Goal: Task Accomplishment & Management: Use online tool/utility

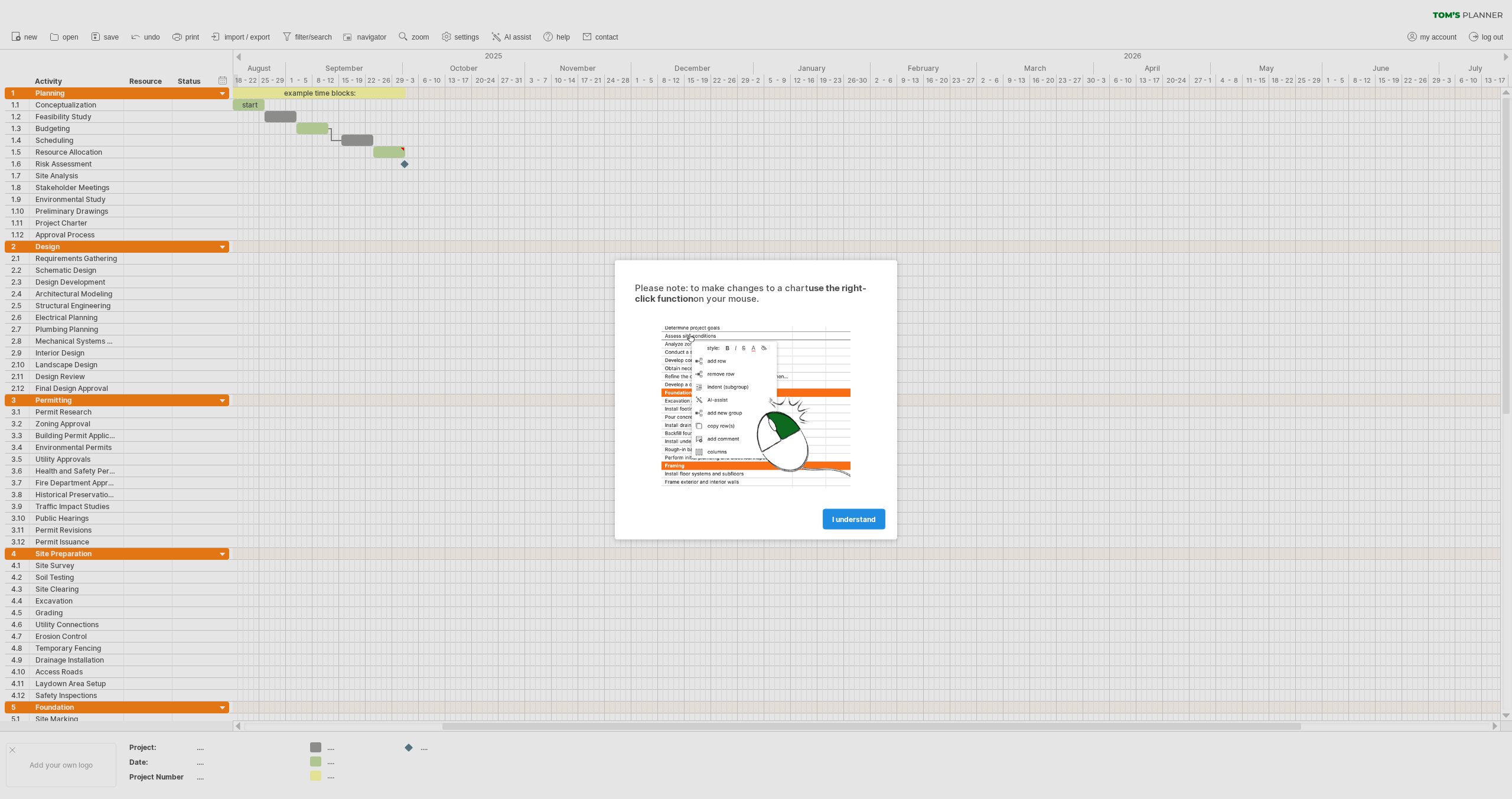
click at [856, 518] on span "I understand" at bounding box center [854, 519] width 44 height 9
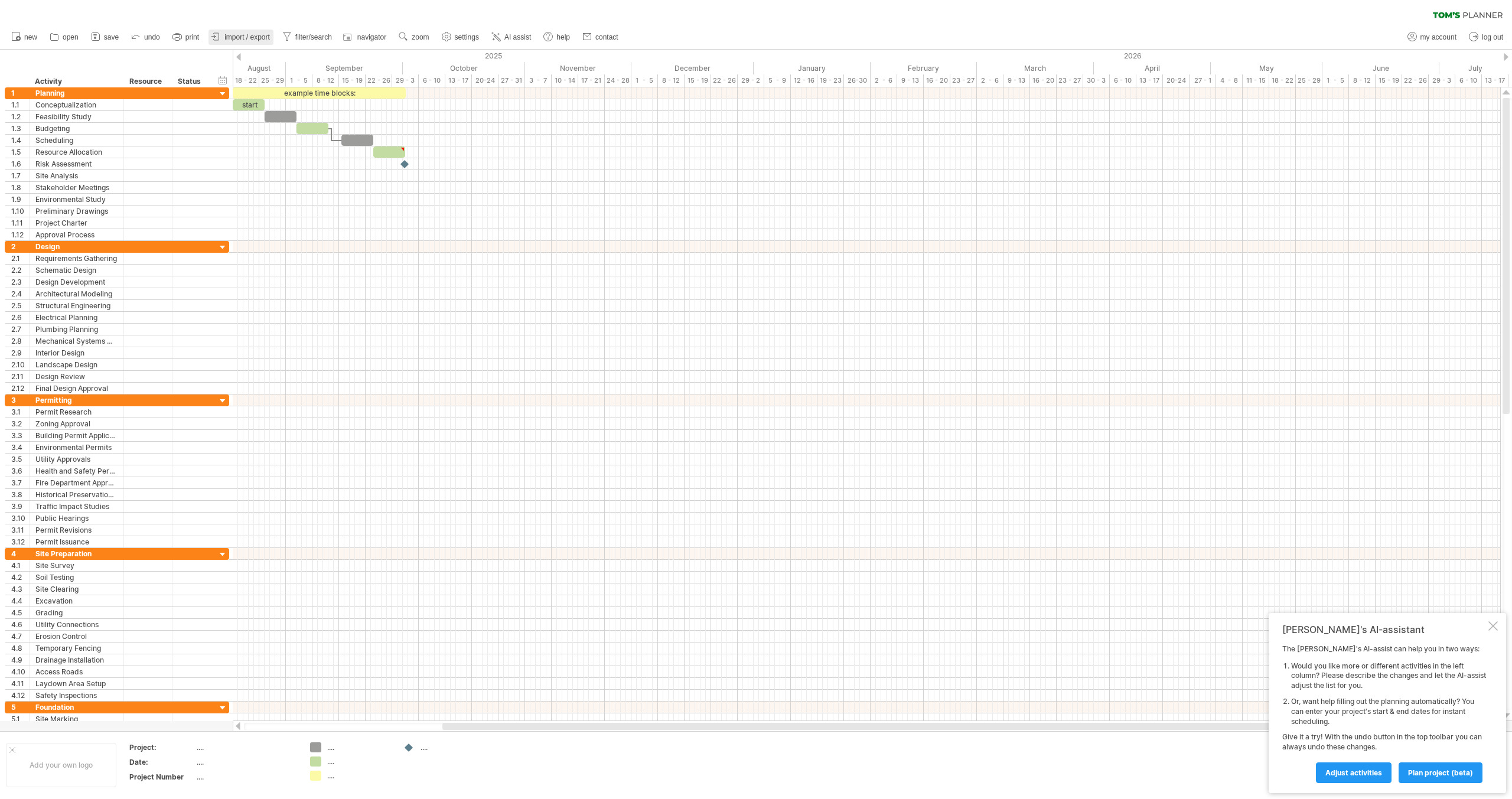
click at [227, 36] on span "import / export" at bounding box center [247, 37] width 45 height 8
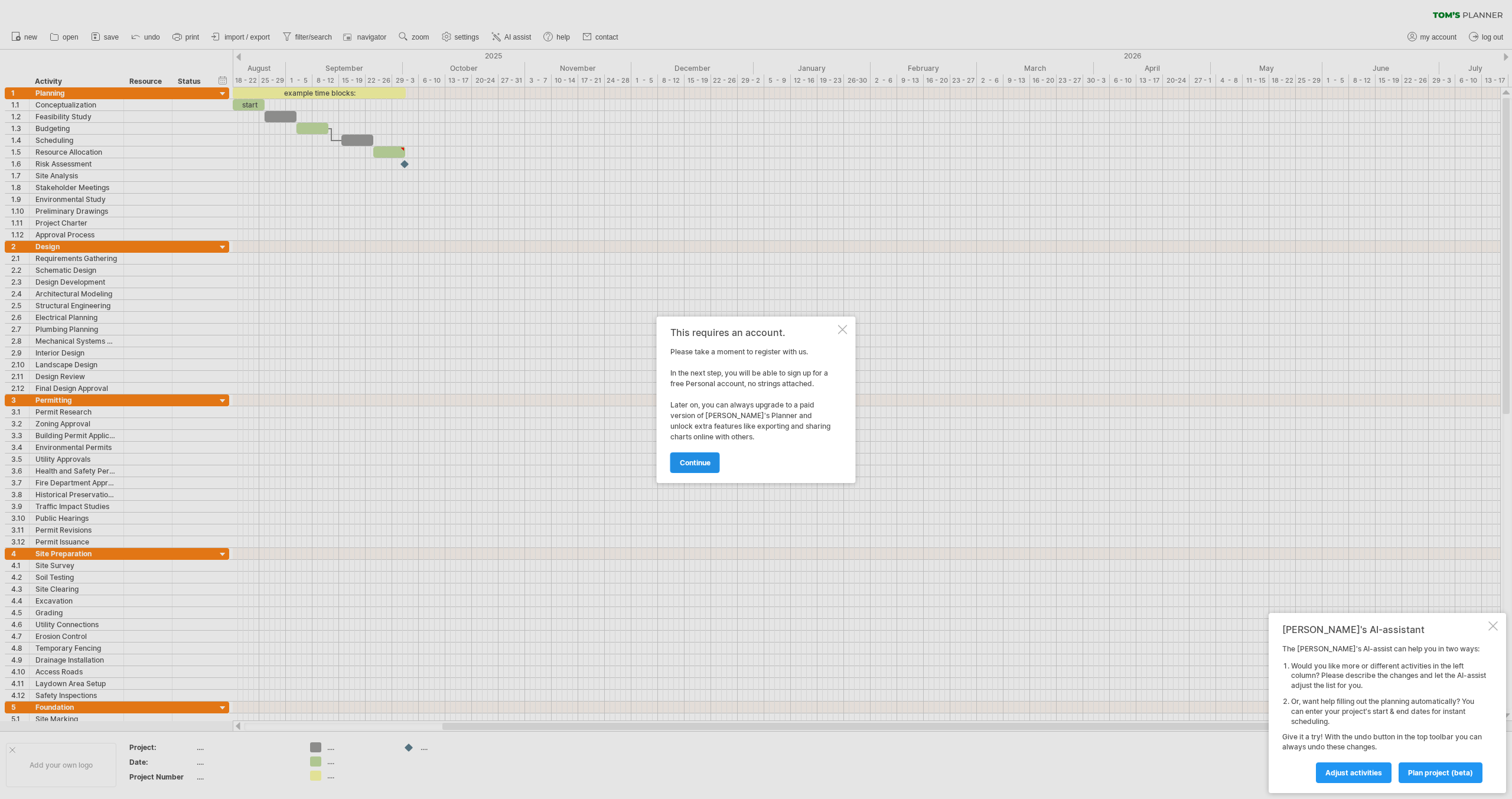
click at [712, 465] on link "continue" at bounding box center [695, 462] width 50 height 21
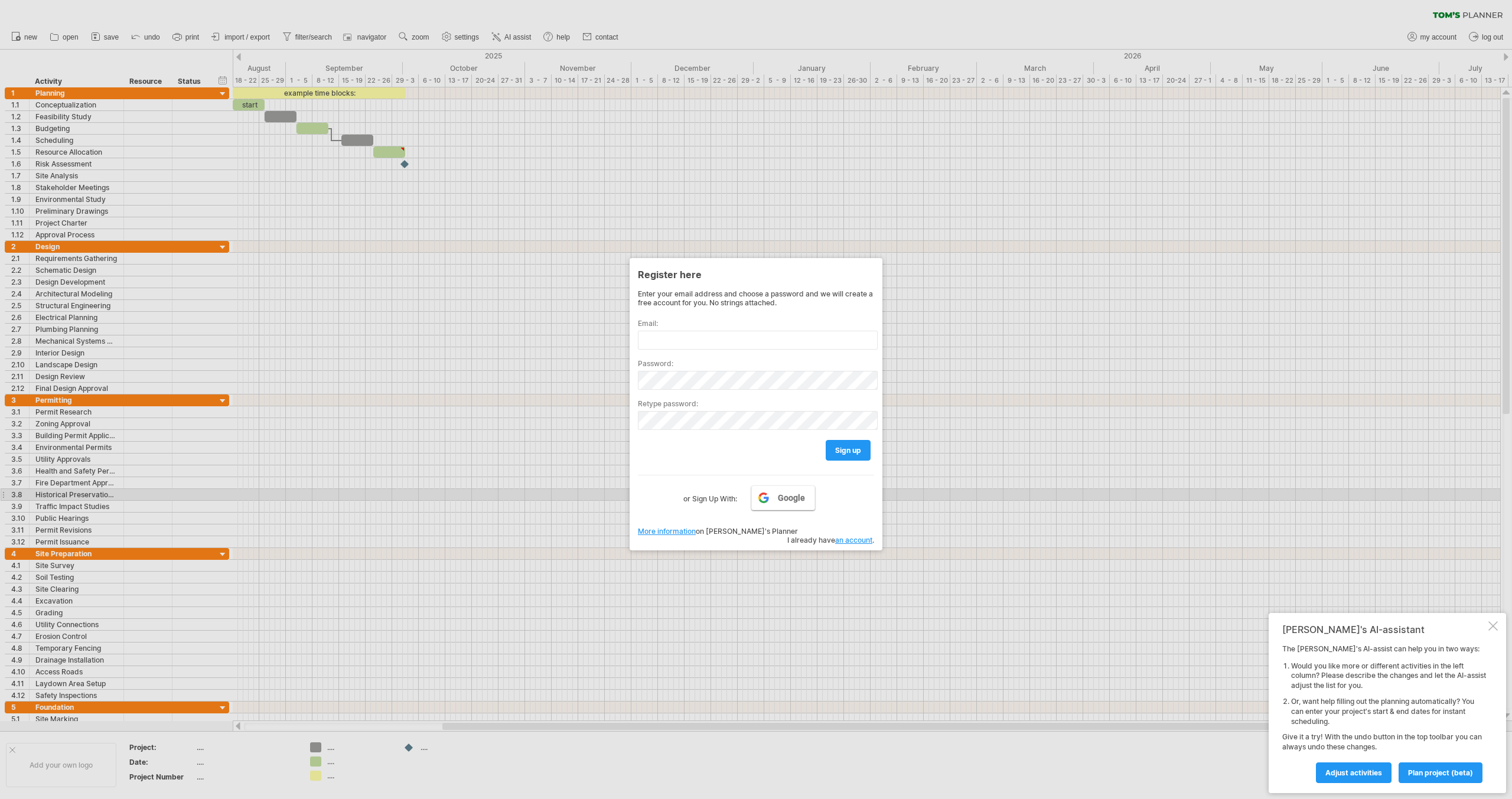
click at [768, 499] on link "Google" at bounding box center [783, 497] width 64 height 24
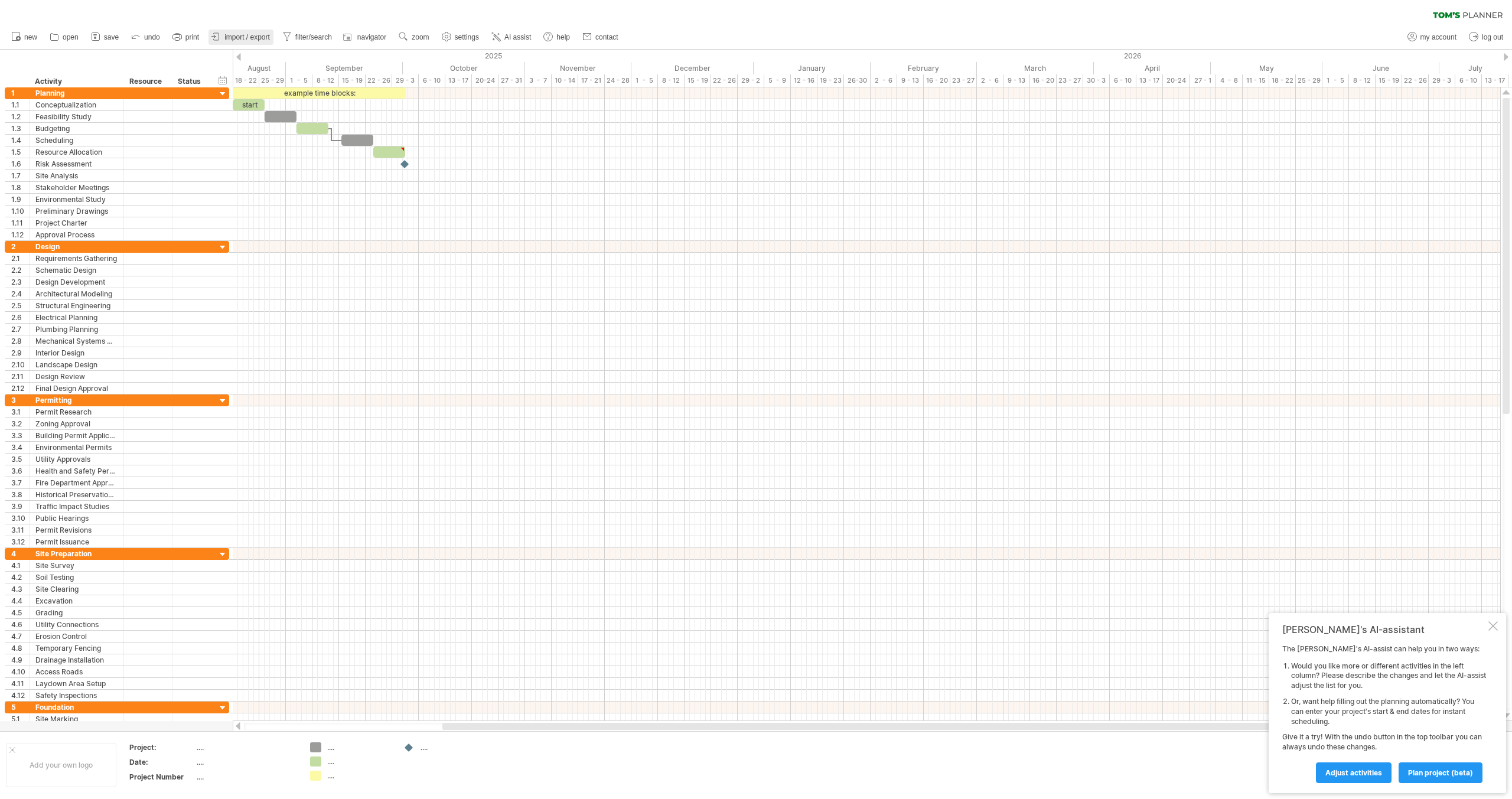
click at [258, 41] on span "import / export" at bounding box center [247, 37] width 45 height 8
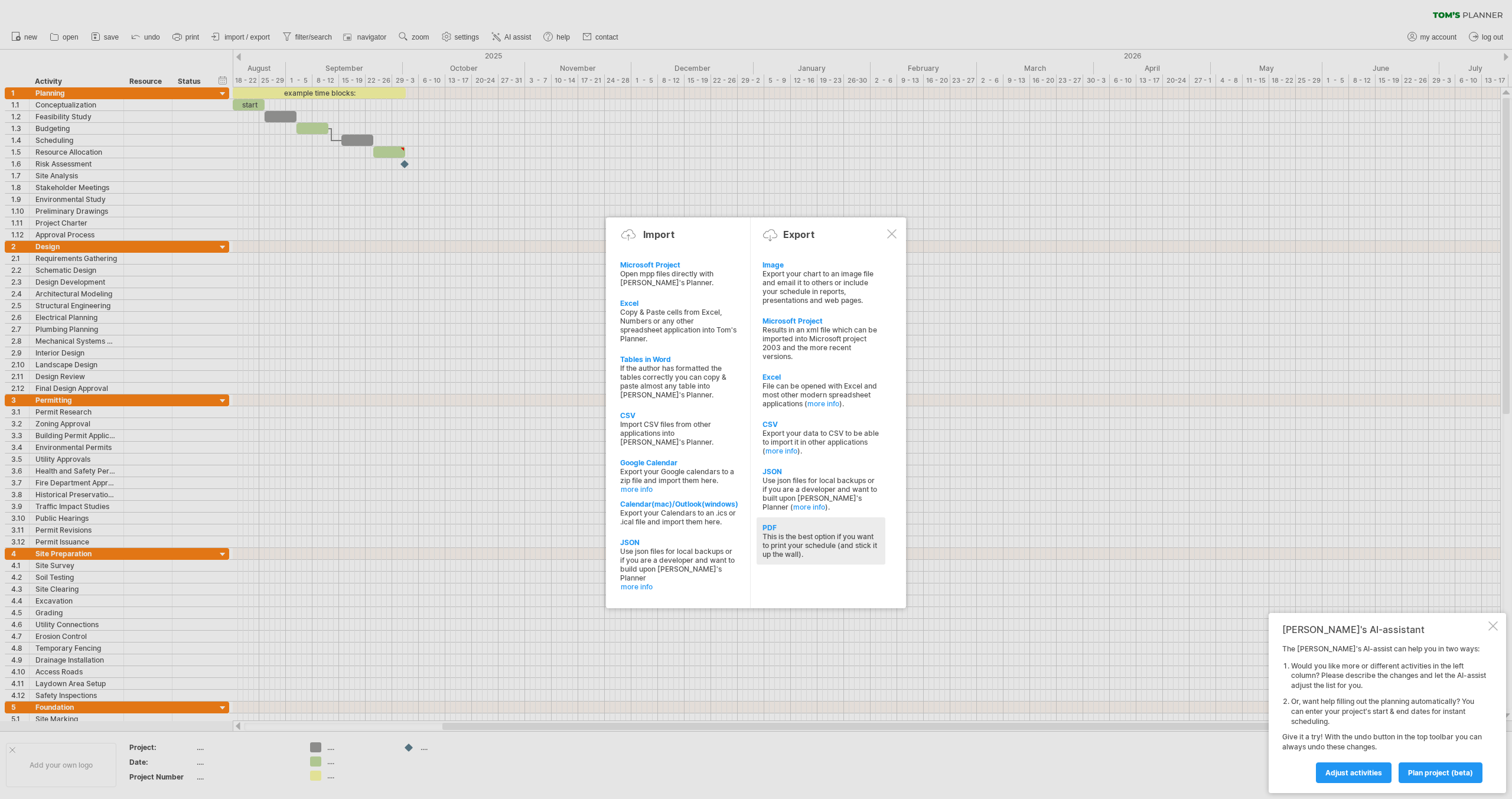
click at [837, 530] on div "PDF" at bounding box center [821, 528] width 117 height 9
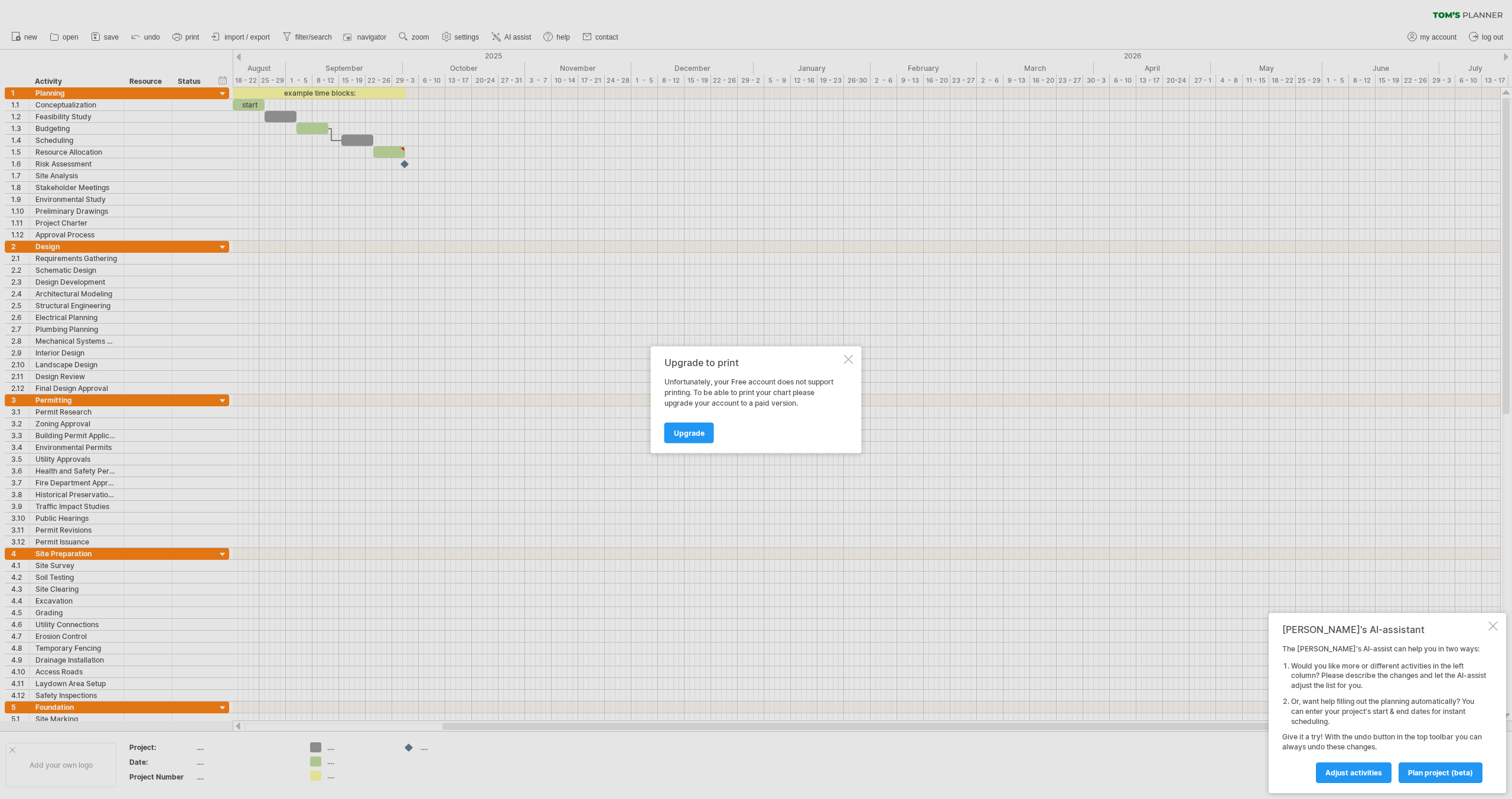
click at [848, 361] on div at bounding box center [849, 359] width 9 height 9
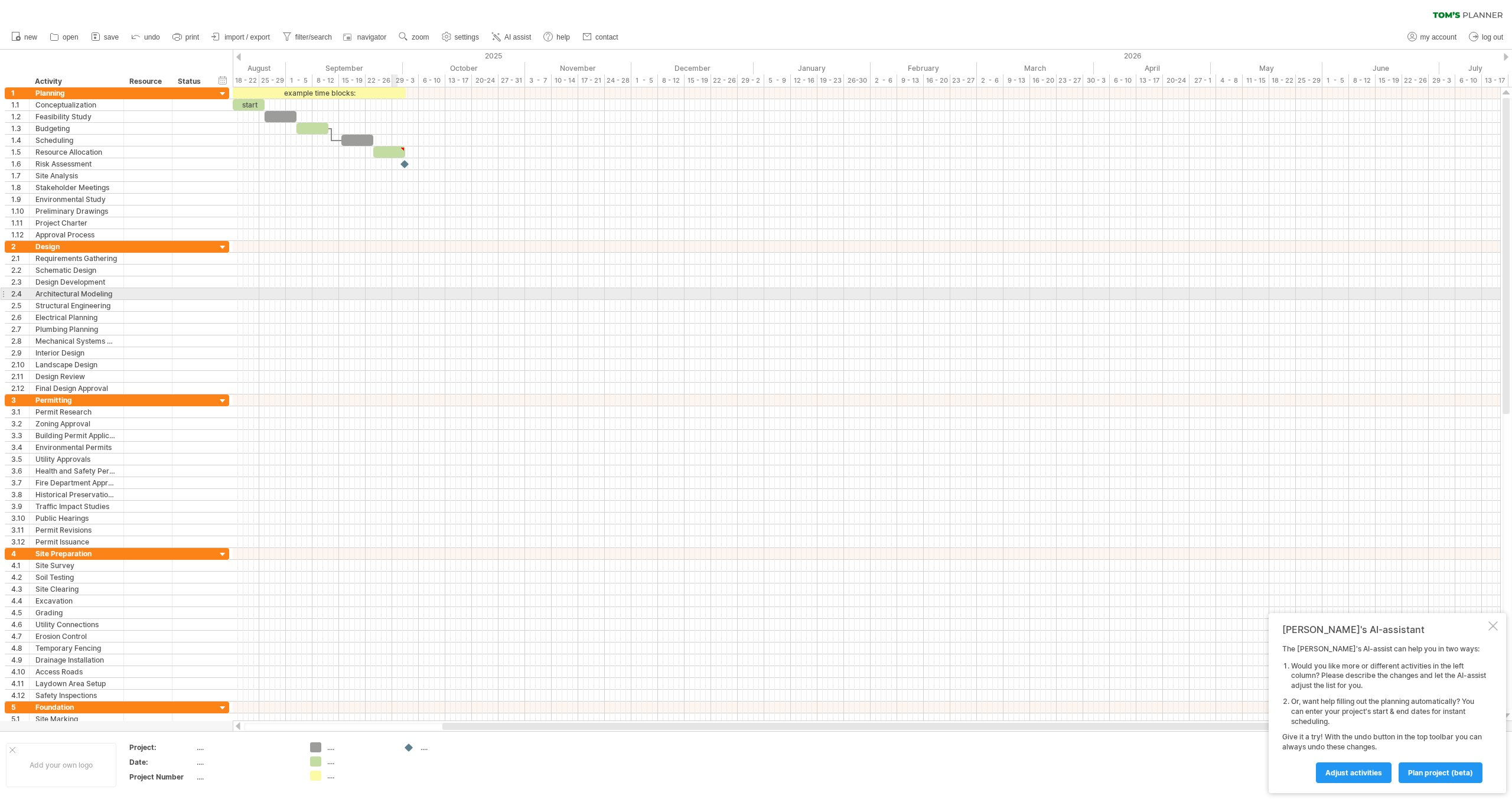
click at [395, 295] on div at bounding box center [867, 294] width 1268 height 12
click at [418, 282] on div at bounding box center [867, 282] width 1268 height 12
